Goal: Task Accomplishment & Management: Complete application form

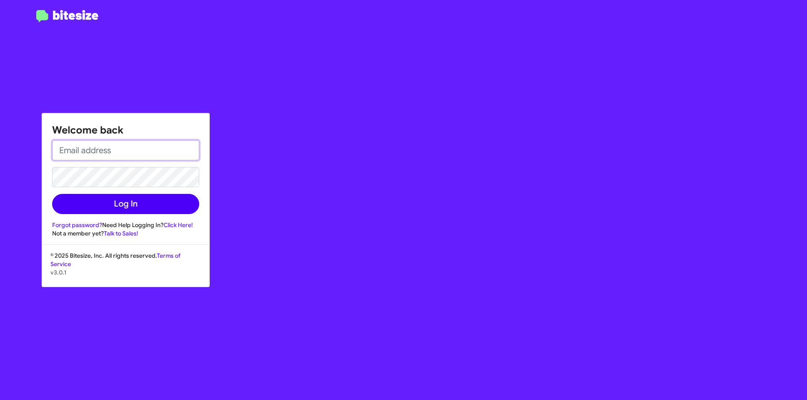
type input "[EMAIL_ADDRESS][DOMAIN_NAME]"
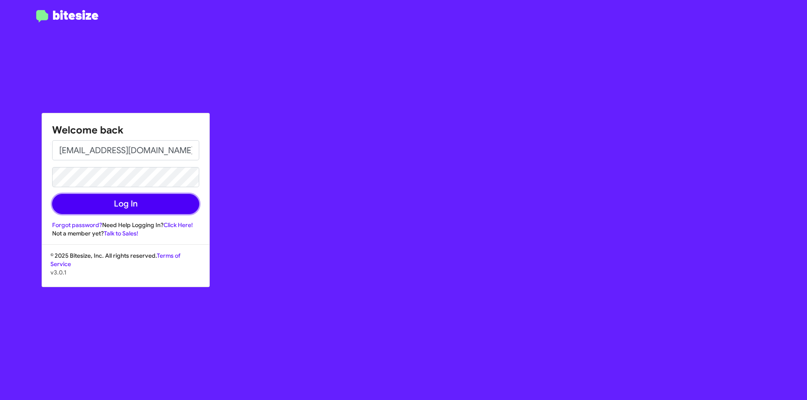
click at [125, 203] on button "Log In" at bounding box center [125, 204] width 147 height 20
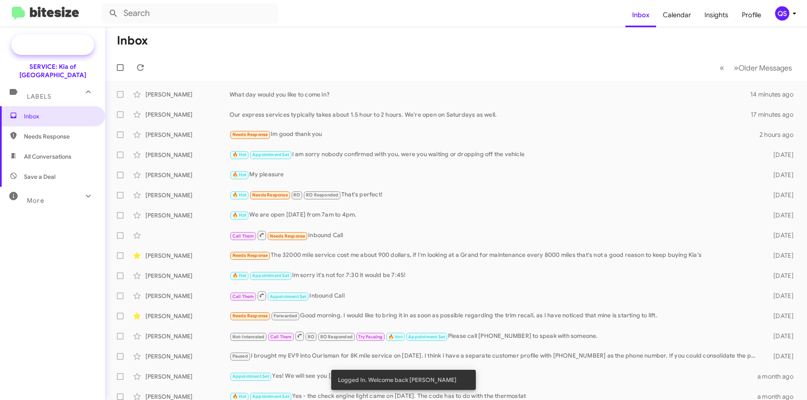
click at [33, 49] on span "Special Campaign" at bounding box center [52, 45] width 83 height 20
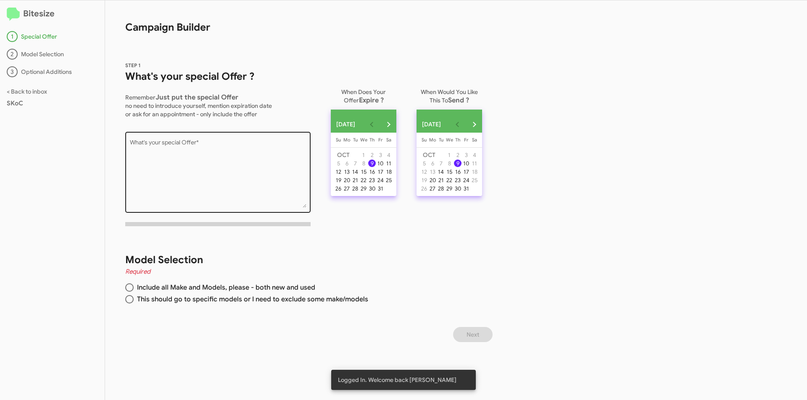
click at [188, 146] on textarea "What's your special Offer *" at bounding box center [218, 174] width 176 height 68
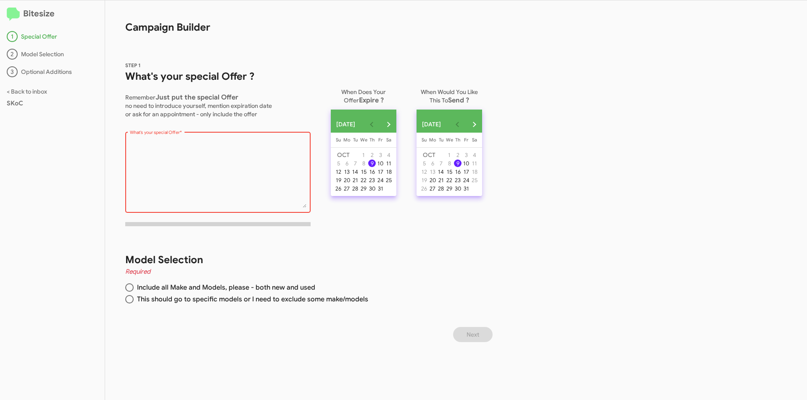
click at [188, 155] on textarea "What's your special Offer *" at bounding box center [218, 174] width 176 height 68
paste textarea "We MISS YOU! You're due for your FREE maintenance service. When would you like …"
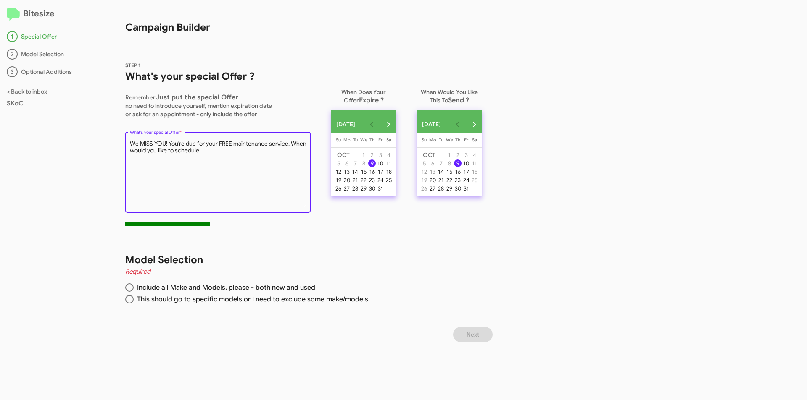
type textarea "We MISS YOU! You're due for your FREE maintenance service. When would you like …"
click at [217, 286] on span "Include all Make and Models, please - both new and used" at bounding box center [224, 288] width 181 height 8
click at [134, 286] on input "Include all Make and Models, please - both new and used" at bounding box center [129, 288] width 8 height 8
radio input "true"
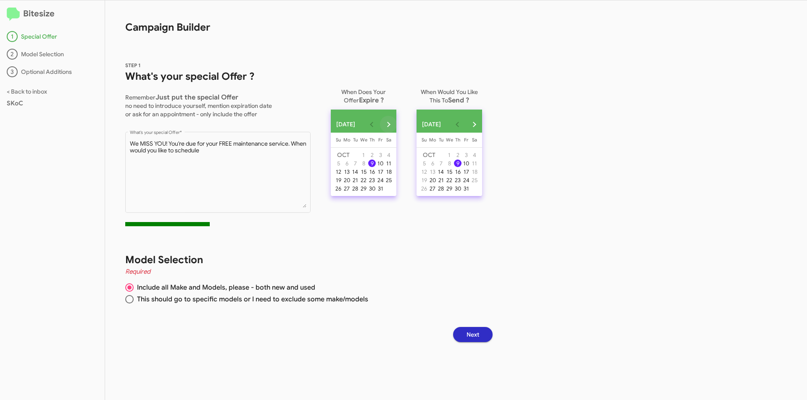
click at [396, 124] on button "Next month" at bounding box center [388, 124] width 17 height 17
click at [339, 201] on div "30" at bounding box center [338, 197] width 8 height 8
click at [479, 333] on span "Next" at bounding box center [472, 334] width 13 height 15
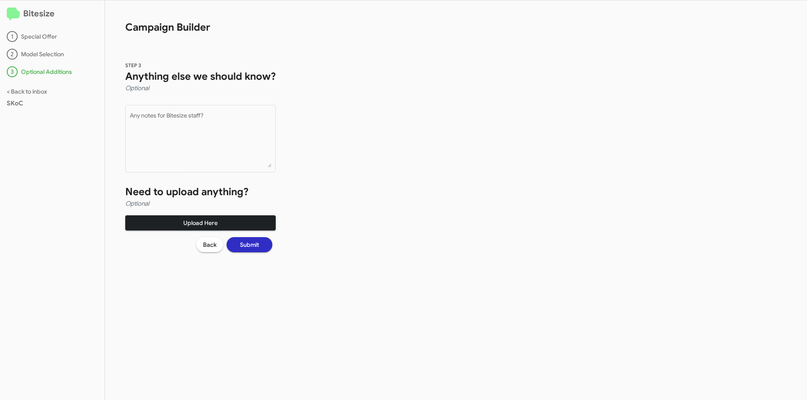
click at [261, 224] on span "Upload Here" at bounding box center [200, 223] width 137 height 15
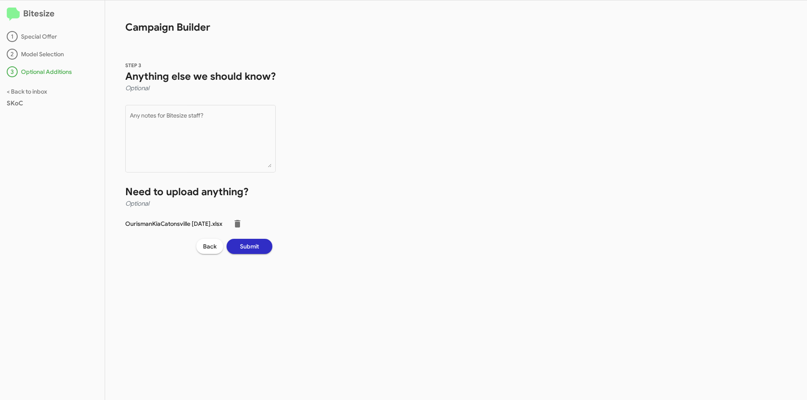
click at [256, 252] on span "Submit" at bounding box center [249, 246] width 19 height 15
